Goal: Connect with others: Connect with others

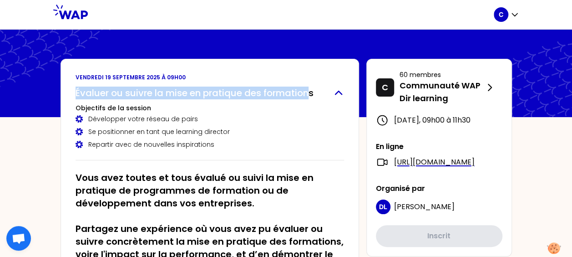
drag, startPoint x: 73, startPoint y: 93, endPoint x: 312, endPoint y: 86, distance: 239.0
click at [312, 86] on div "[DATE] 09h00 Évaluer ou suivre la mise en pratique des formations Objectifs de …" at bounding box center [210, 204] width 299 height 291
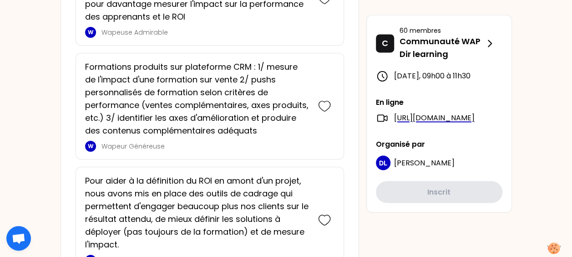
scroll to position [712, 0]
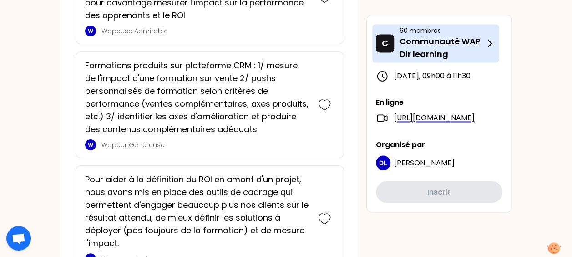
click at [443, 31] on p "60 membres" at bounding box center [442, 30] width 85 height 9
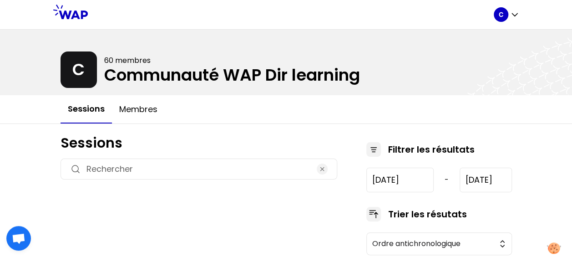
type input "[DATE]"
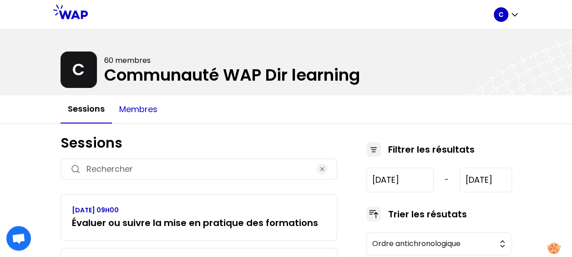
click at [128, 112] on button "Membres" at bounding box center [138, 109] width 53 height 27
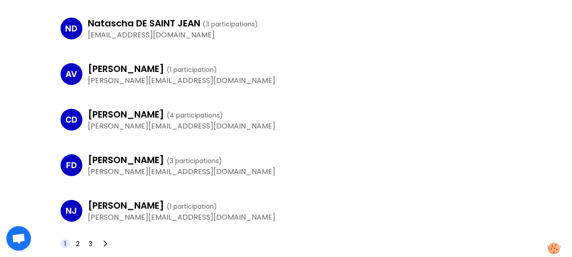
scroll to position [894, 0]
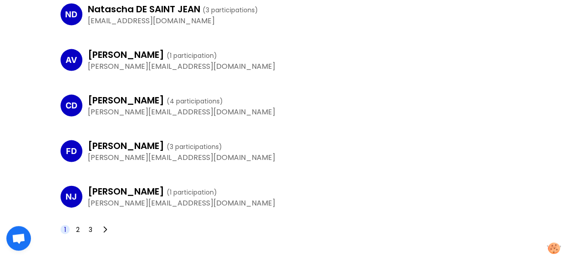
click at [77, 227] on span "2" at bounding box center [78, 229] width 4 height 9
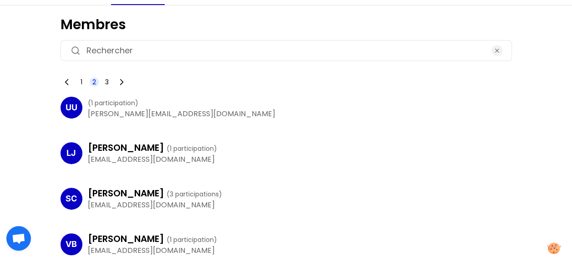
scroll to position [29, 0]
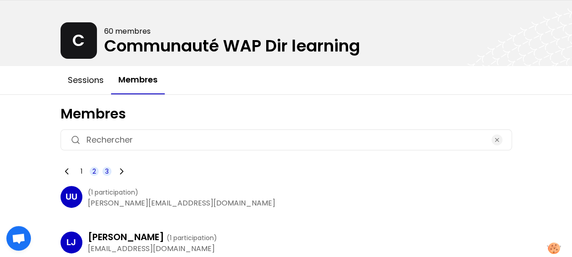
click at [108, 171] on span "3" at bounding box center [107, 171] width 4 height 9
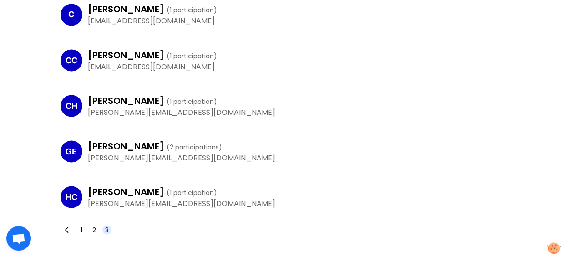
scroll to position [804, 0]
